Goal: Task Accomplishment & Management: Complete application form

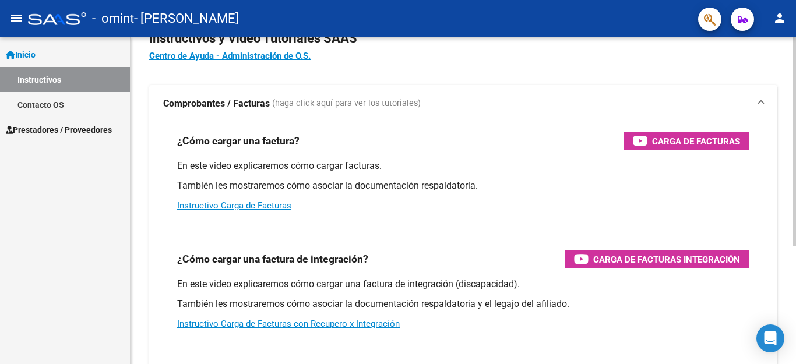
scroll to position [58, 0]
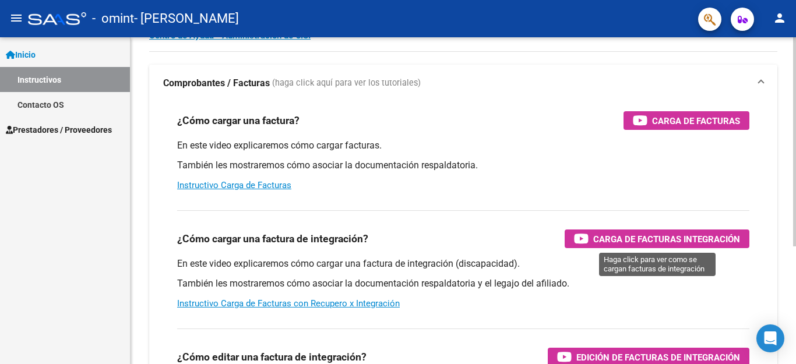
click at [612, 236] on span "Carga de Facturas Integración" at bounding box center [666, 239] width 147 height 15
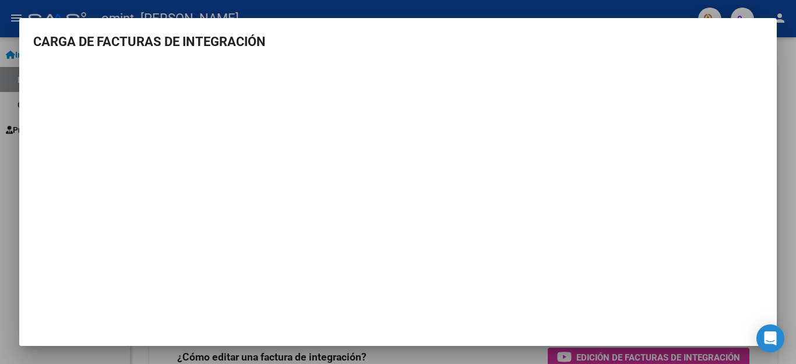
click at [777, 81] on div at bounding box center [398, 182] width 796 height 364
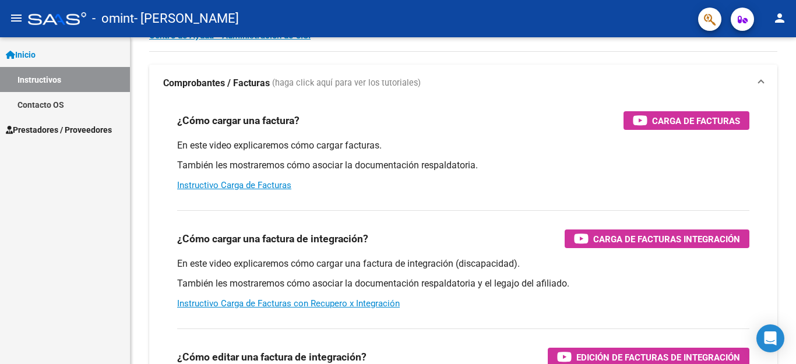
click at [19, 20] on mat-icon "menu" at bounding box center [16, 18] width 14 height 14
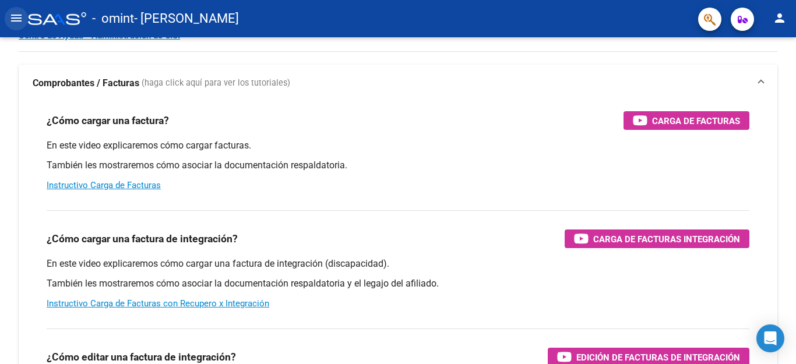
click at [19, 20] on mat-icon "menu" at bounding box center [16, 18] width 14 height 14
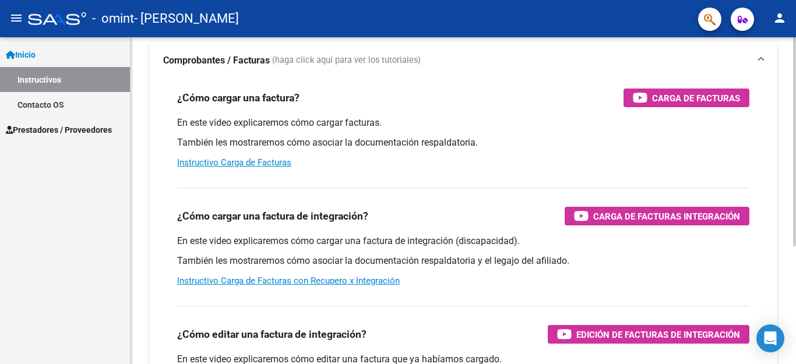
scroll to position [0, 0]
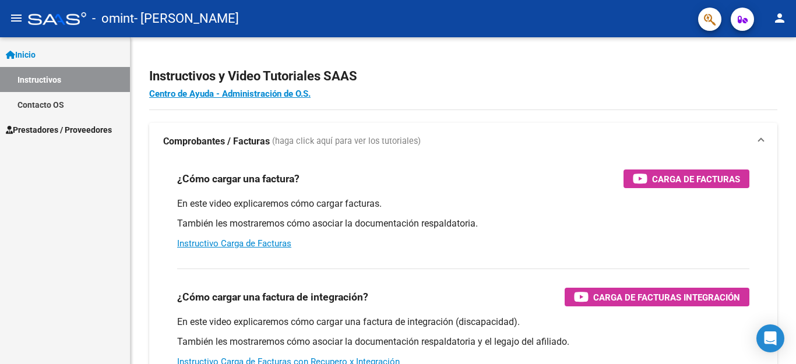
click at [24, 54] on span "Inicio" at bounding box center [21, 54] width 30 height 13
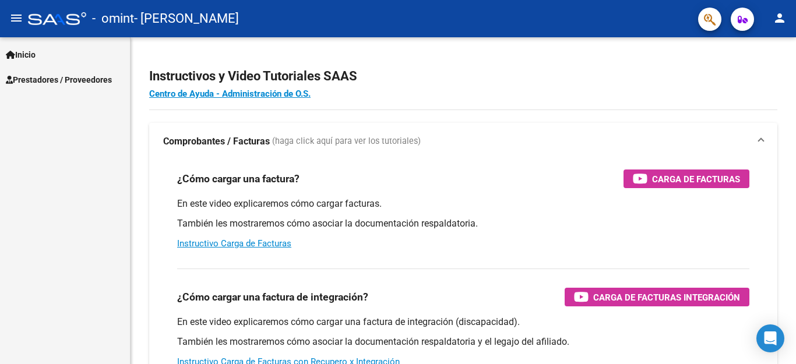
click at [29, 75] on span "Prestadores / Proveedores" at bounding box center [59, 79] width 106 height 13
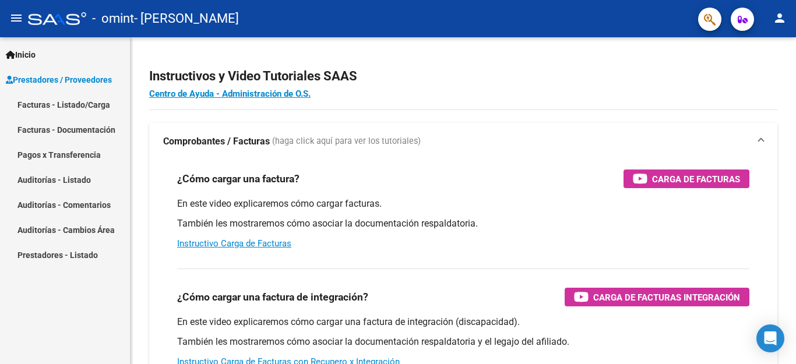
click at [75, 103] on link "Facturas - Listado/Carga" at bounding box center [65, 104] width 130 height 25
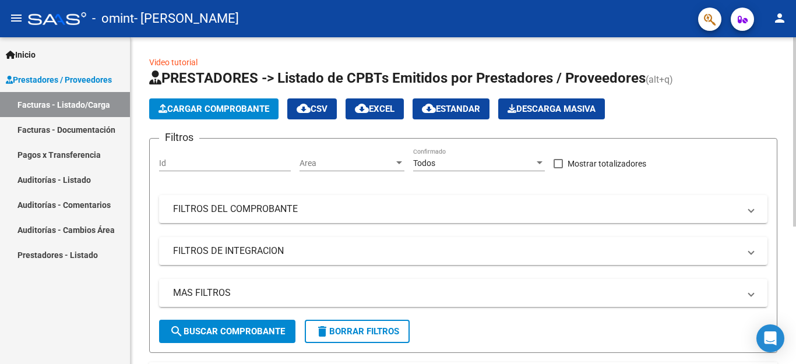
click at [213, 108] on span "Cargar Comprobante" at bounding box center [213, 109] width 111 height 10
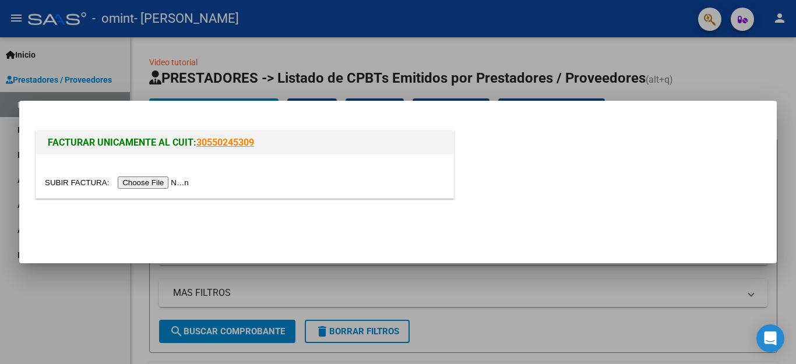
click at [163, 184] on input "file" at bounding box center [118, 182] width 147 height 12
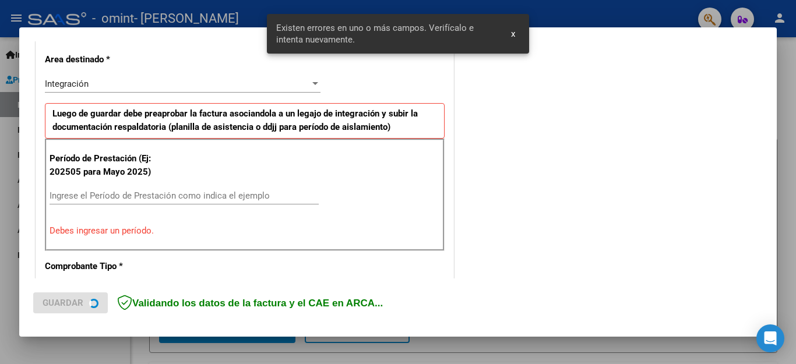
scroll to position [266, 0]
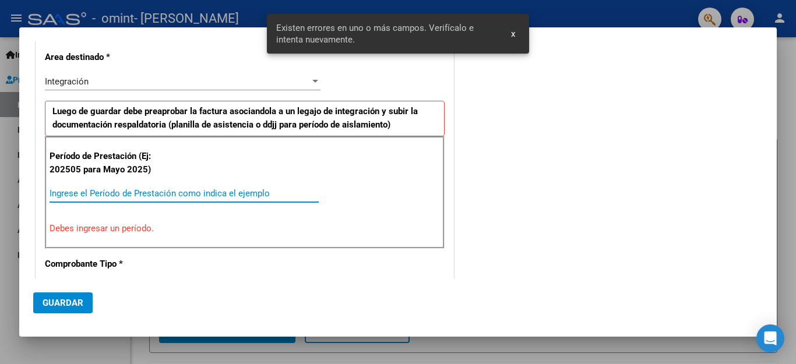
click at [193, 196] on input "Ingrese el Período de Prestación como indica el ejemplo" at bounding box center [184, 193] width 269 height 10
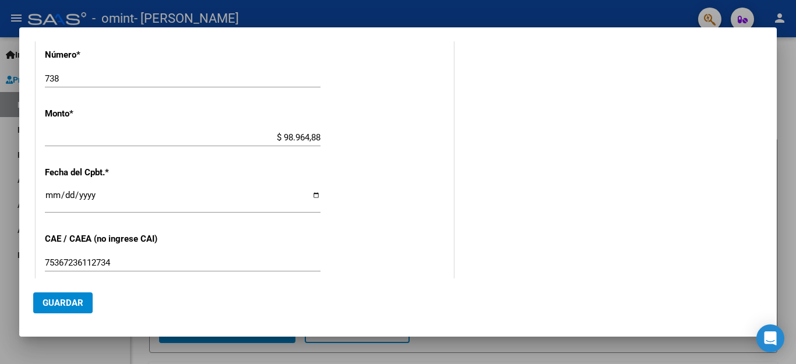
scroll to position [582, 0]
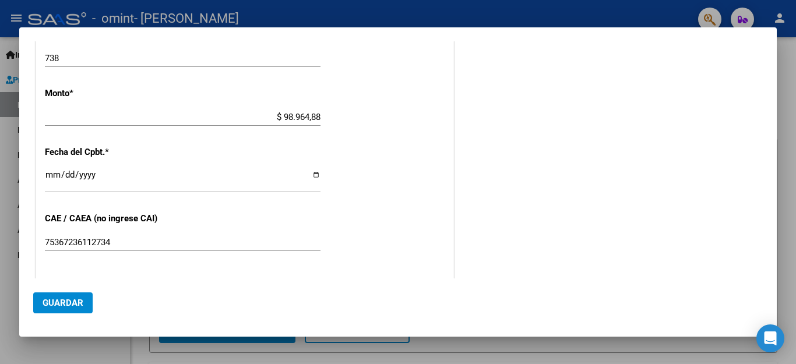
type input "202508"
click at [64, 299] on span "Guardar" at bounding box center [63, 303] width 41 height 10
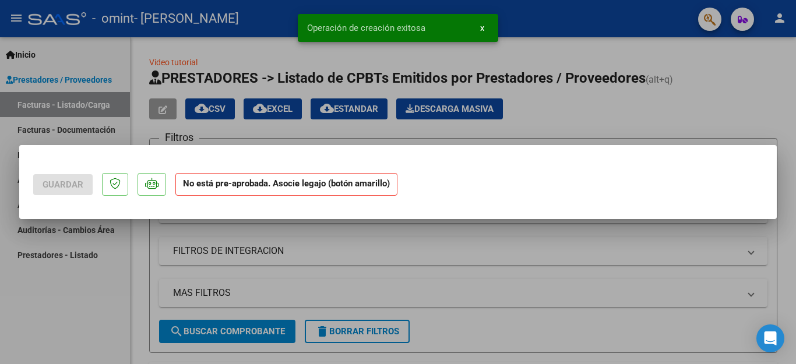
scroll to position [0, 0]
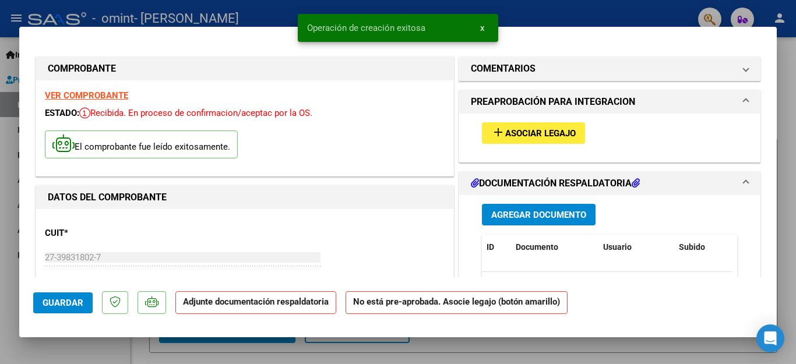
click at [511, 132] on span "Asociar Legajo" at bounding box center [540, 133] width 70 height 10
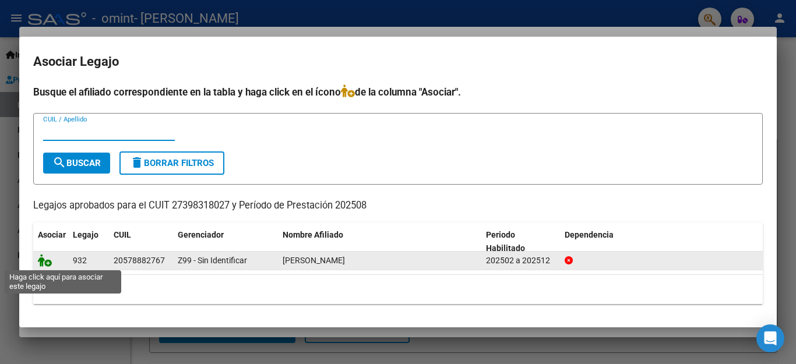
click at [49, 263] on icon at bounding box center [45, 260] width 14 height 13
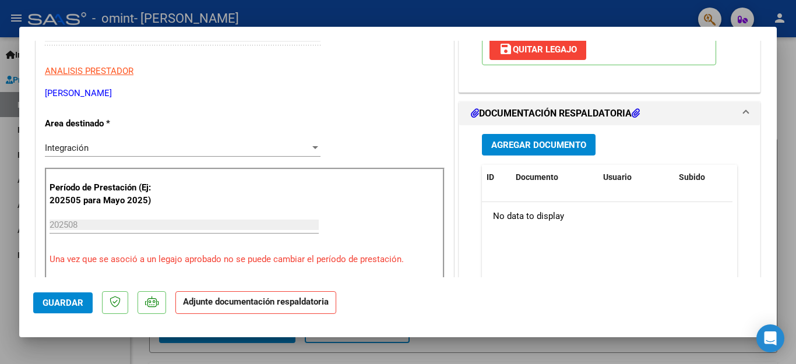
scroll to position [233, 0]
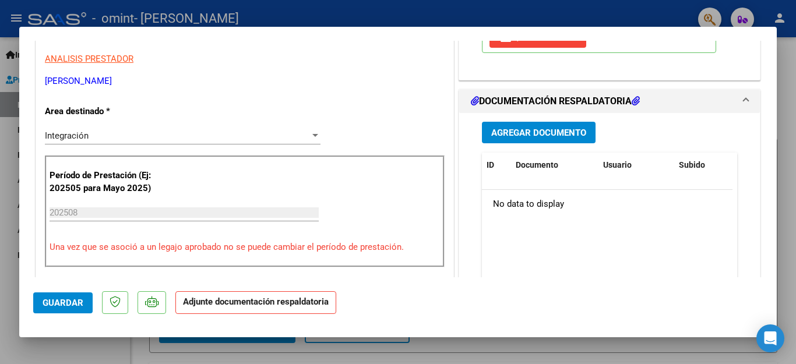
click at [556, 130] on span "Agregar Documento" at bounding box center [538, 133] width 95 height 10
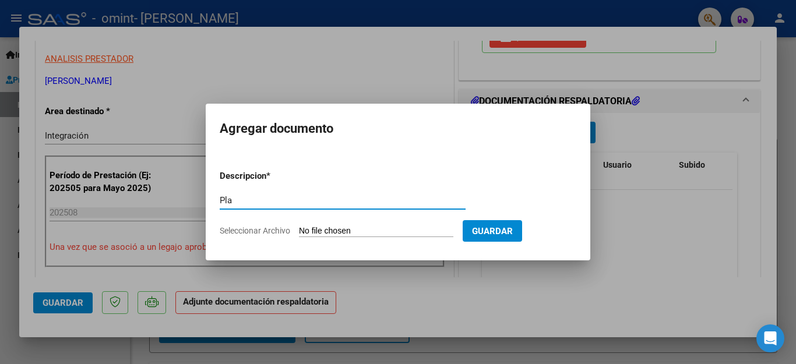
type input "Planilla de asistencia"
click at [274, 231] on span "Seleccionar Archivo" at bounding box center [255, 230] width 70 height 9
click at [299, 231] on input "Seleccionar Archivo" at bounding box center [376, 231] width 154 height 11
type input "C:\fakepath\8. [PERSON_NAME] 08_2025 .pdf"
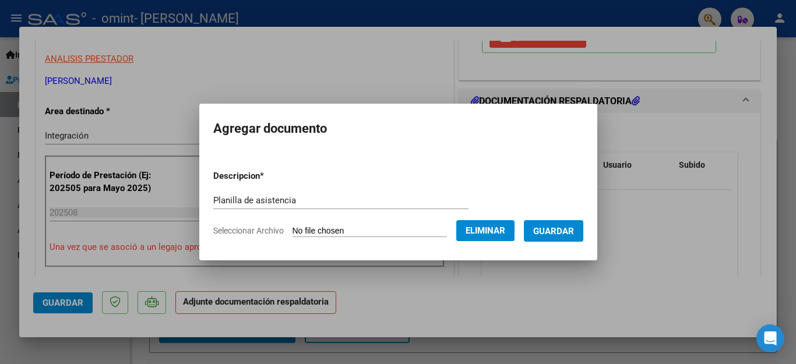
click at [563, 240] on button "Guardar" at bounding box center [553, 231] width 59 height 22
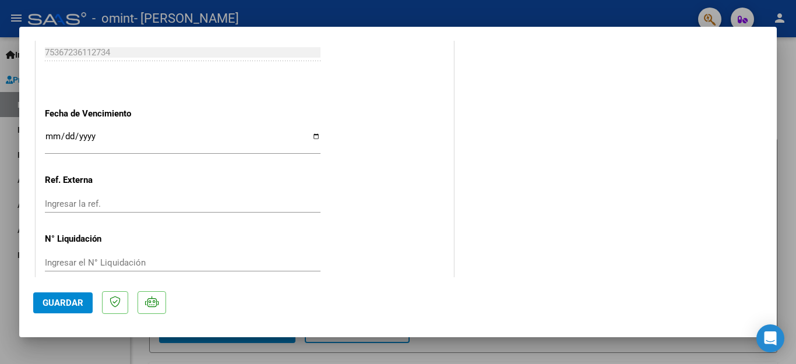
scroll to position [792, 0]
click at [66, 298] on span "Guardar" at bounding box center [63, 303] width 41 height 10
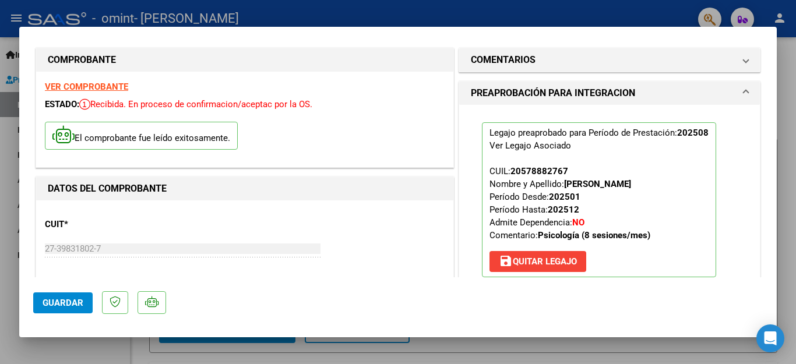
scroll to position [0, 0]
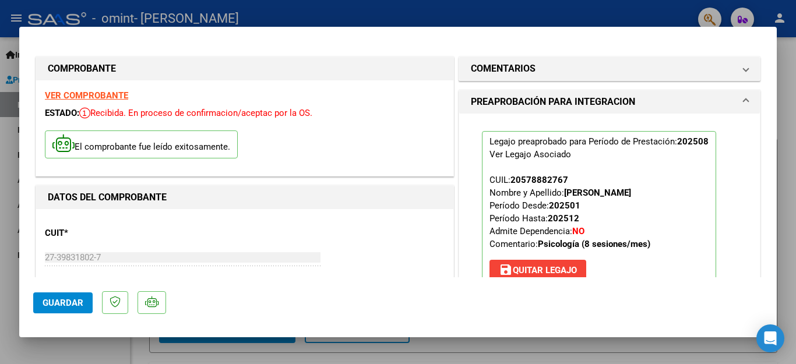
click at [792, 79] on div at bounding box center [398, 182] width 796 height 364
type input "$ 0,00"
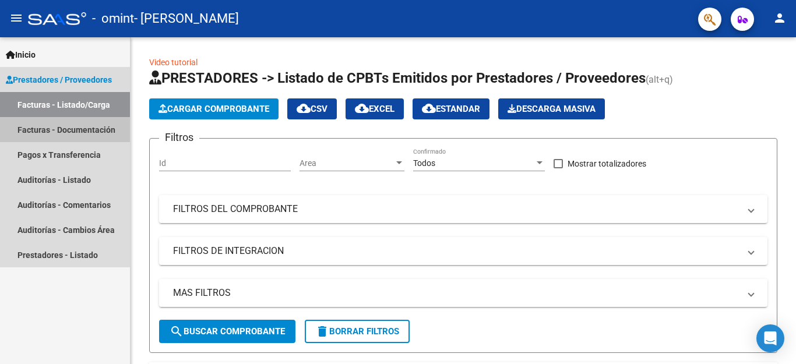
click at [58, 129] on link "Facturas - Documentación" at bounding box center [65, 129] width 130 height 25
